Goal: Task Accomplishment & Management: Complete application form

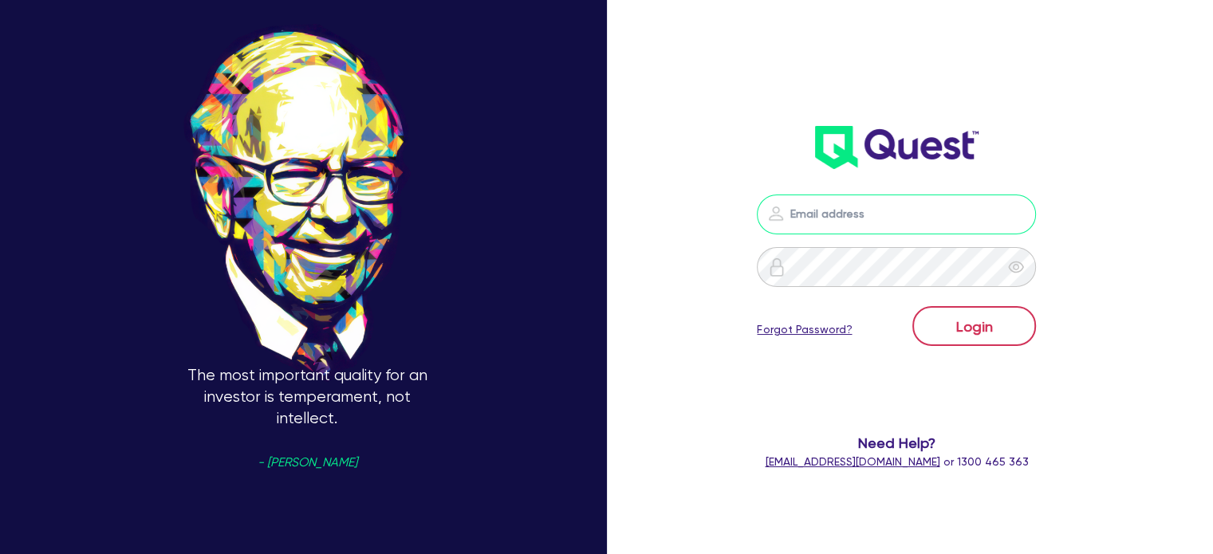
type input "[PERSON_NAME][EMAIL_ADDRESS][DOMAIN_NAME]"
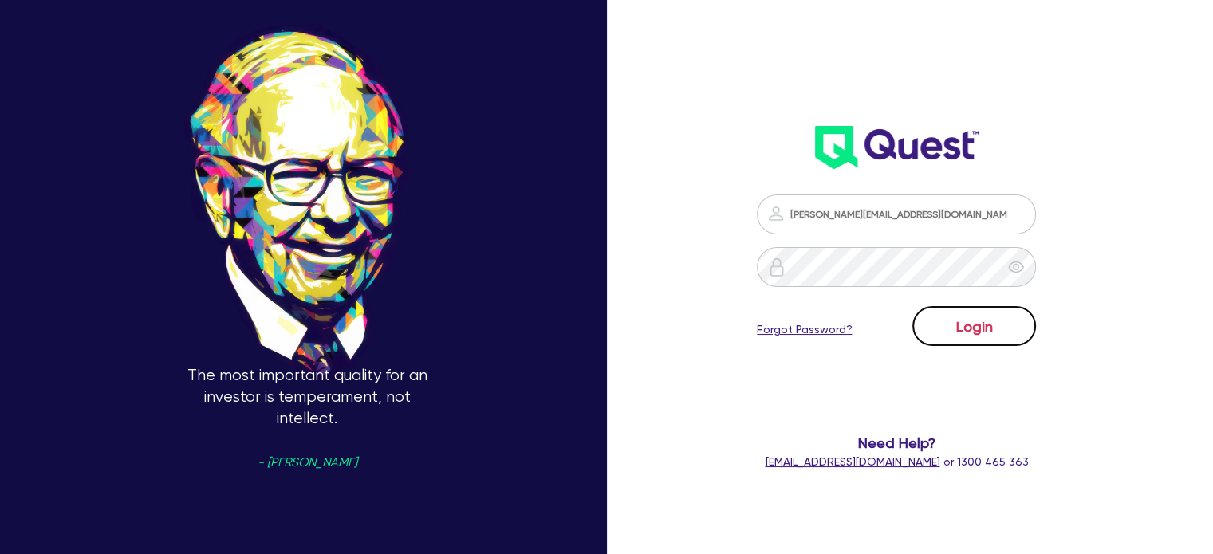
click at [974, 329] on button "Login" at bounding box center [974, 326] width 124 height 40
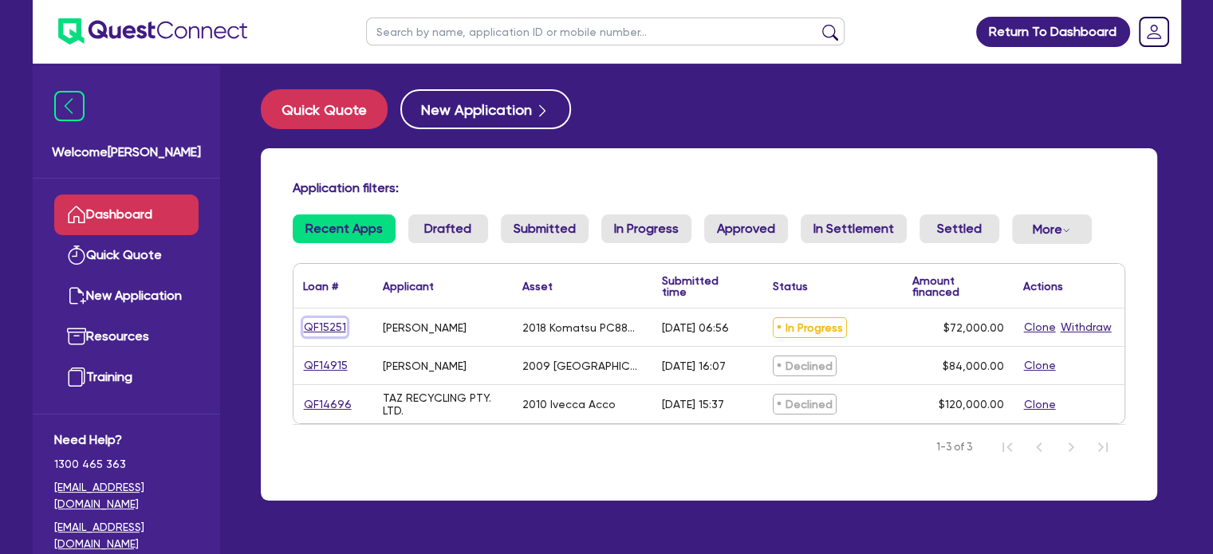
click at [316, 326] on link "QF15251" at bounding box center [325, 327] width 44 height 18
select select "PRIMARY_ASSETS"
select select "YELLOW_GOODS_AND_EXCAVATORS"
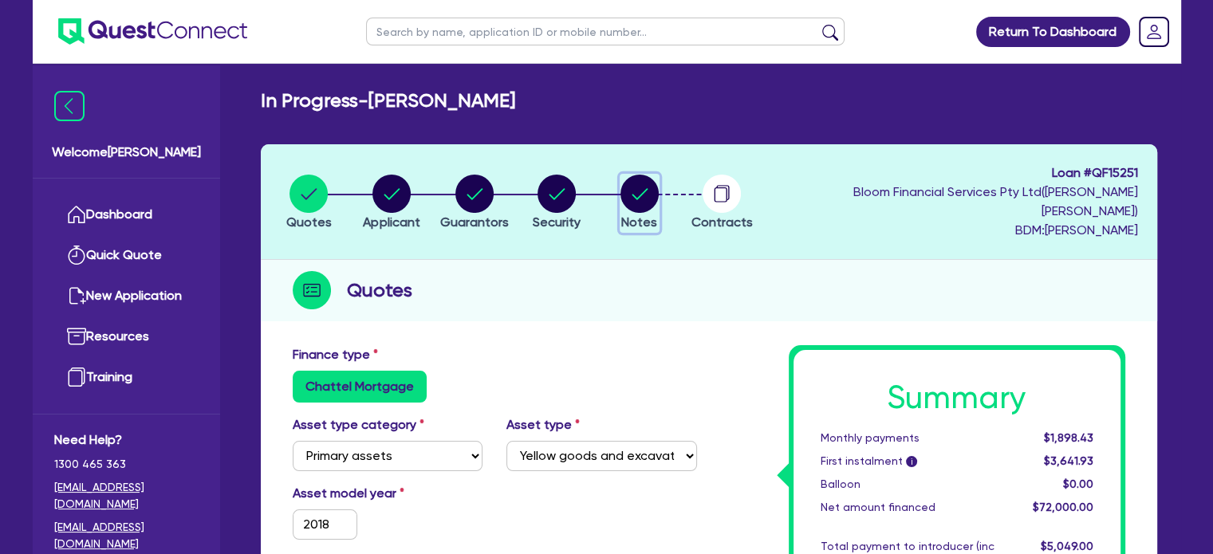
click at [648, 189] on icon "button" at bounding box center [640, 193] width 16 height 11
select select "Quest Finance - Own Book"
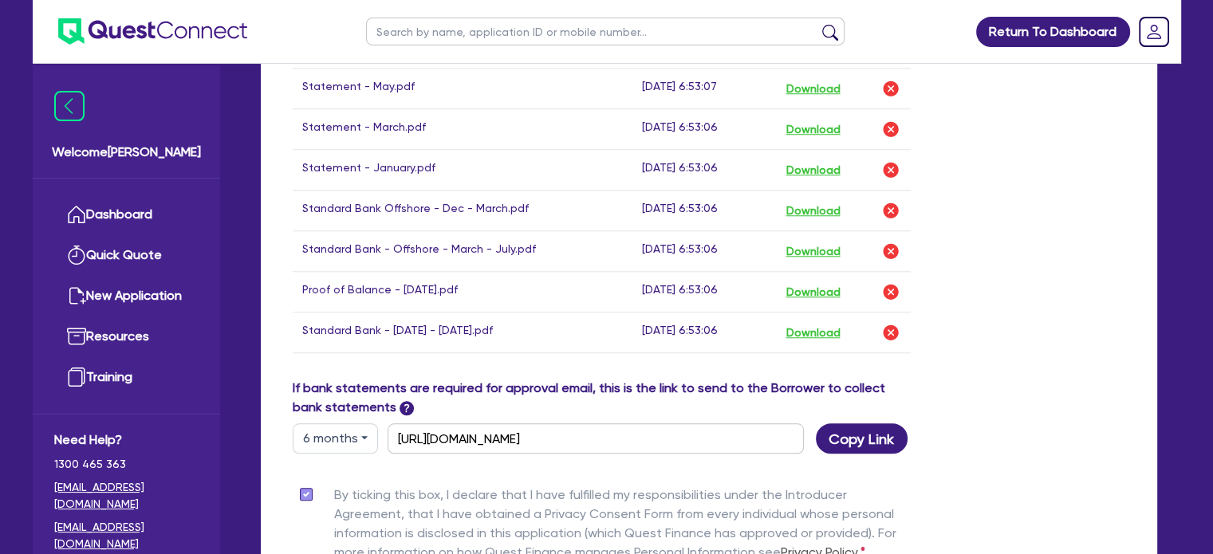
scroll to position [1569, 0]
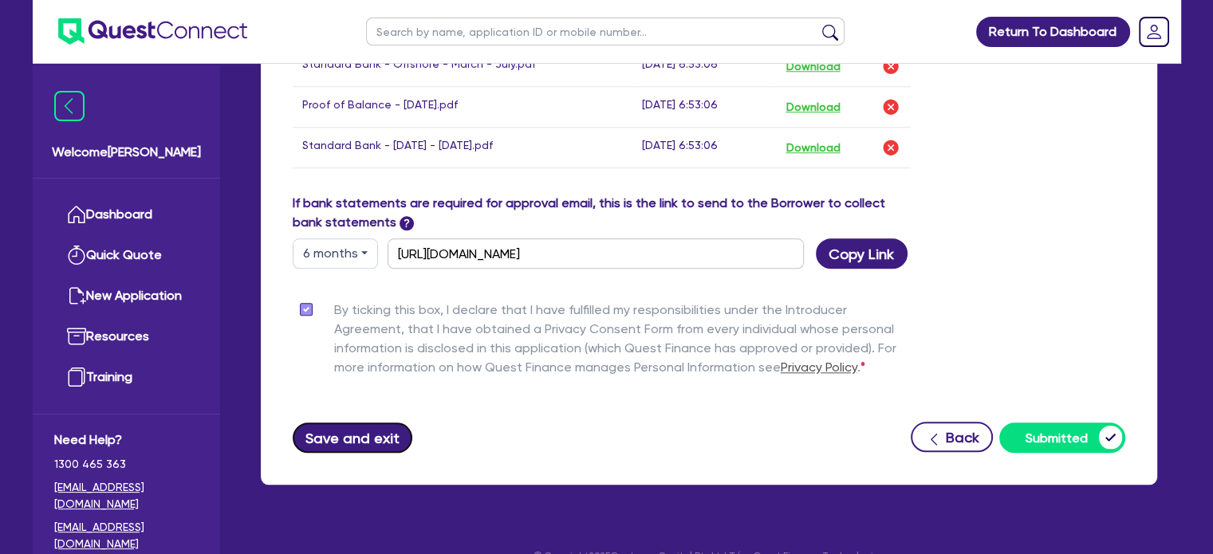
click at [317, 423] on button "Save and exit" at bounding box center [353, 438] width 120 height 30
